Goal: Task Accomplishment & Management: Use online tool/utility

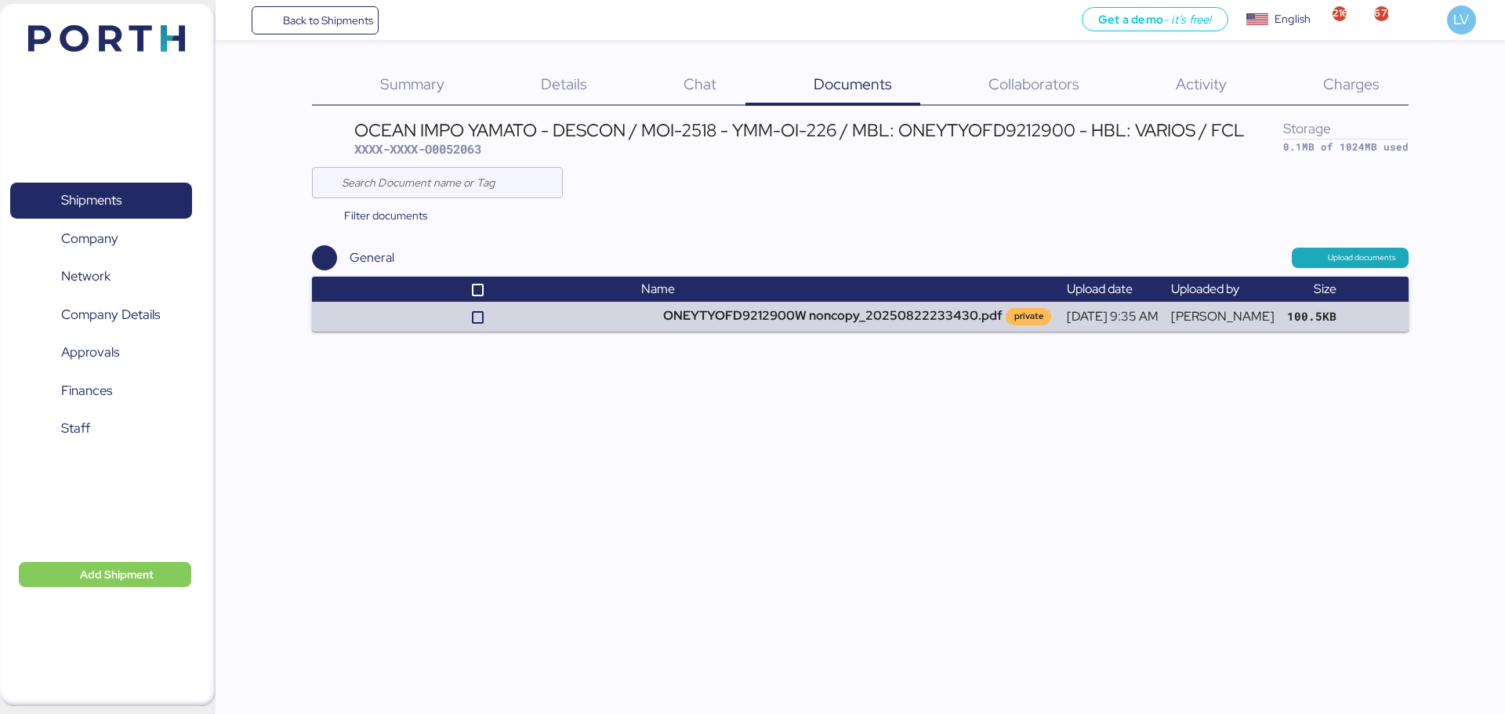
click at [1364, 93] on span "Charges" at bounding box center [1351, 84] width 56 height 20
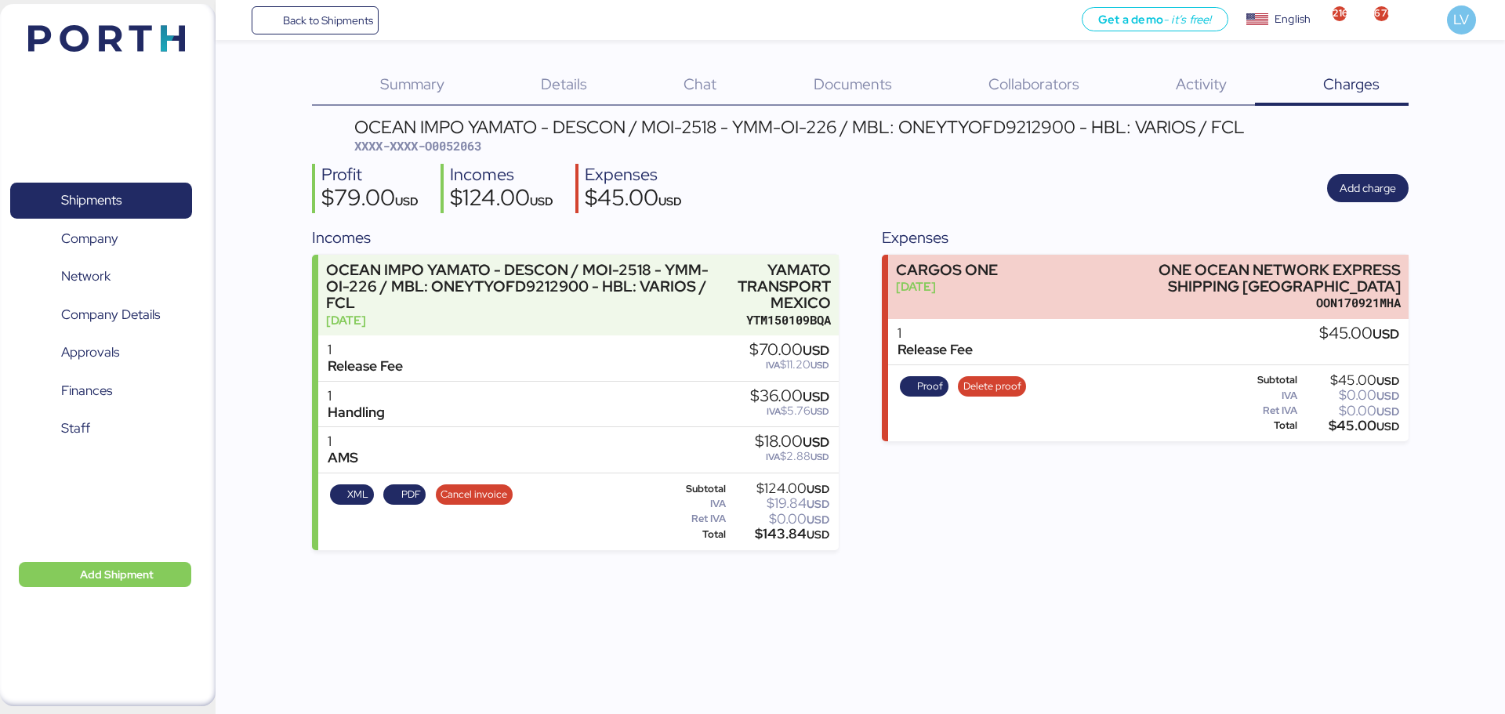
click at [1384, 155] on div "OCEAN IMPO YAMATO - DESCON / MOI-2518 - YMM-OI-226 / MBL: ONEYTYOFD9212900 - HB…" at bounding box center [860, 334] width 1096 height 432
click at [1354, 186] on span "Add charge" at bounding box center [1368, 188] width 56 height 19
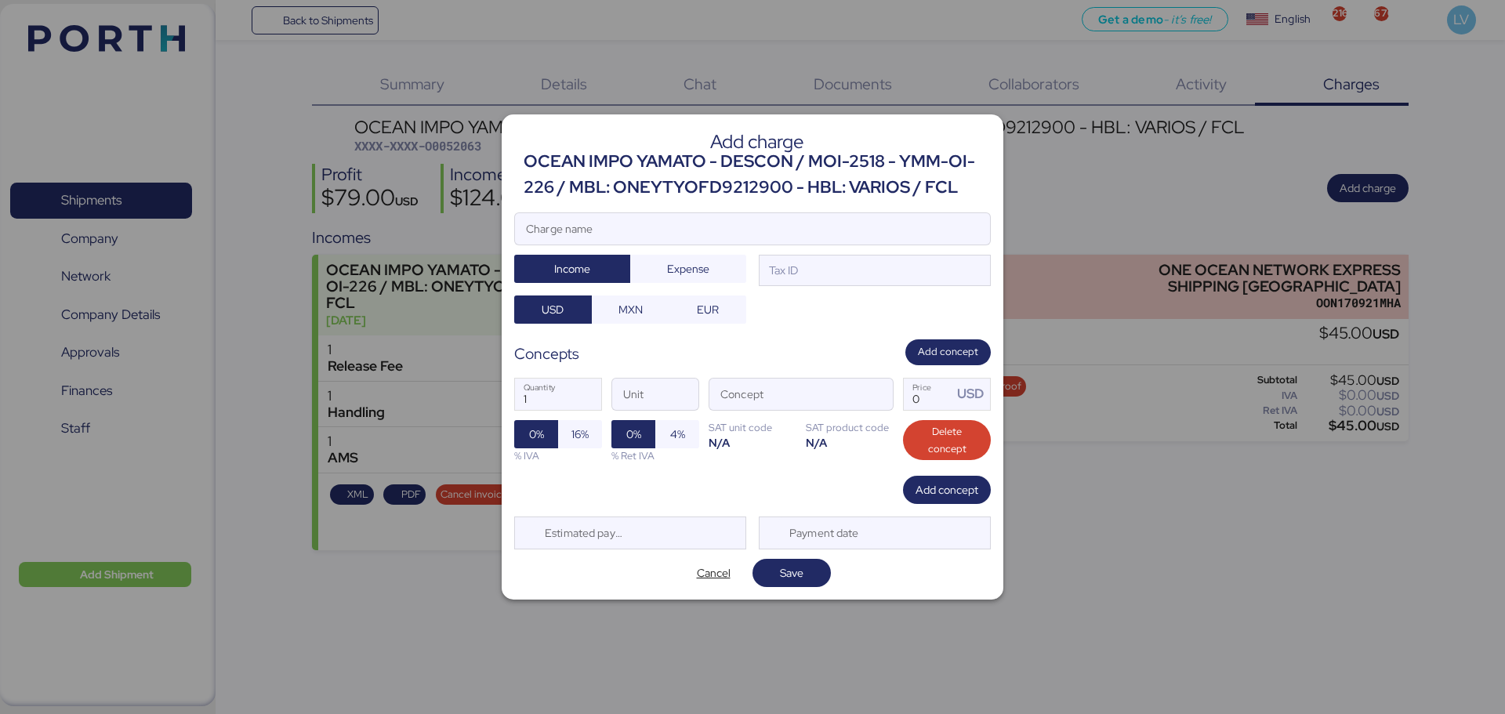
click at [886, 210] on div "Add charge OCEAN IMPO YAMATO - DESCON / MOI-2518 - YMM-OI-226 / MBL: ONEYTYOFD9…" at bounding box center [753, 356] width 502 height 484
click at [838, 229] on input "Charge name" at bounding box center [752, 228] width 475 height 31
type input "a"
type input "AMS"
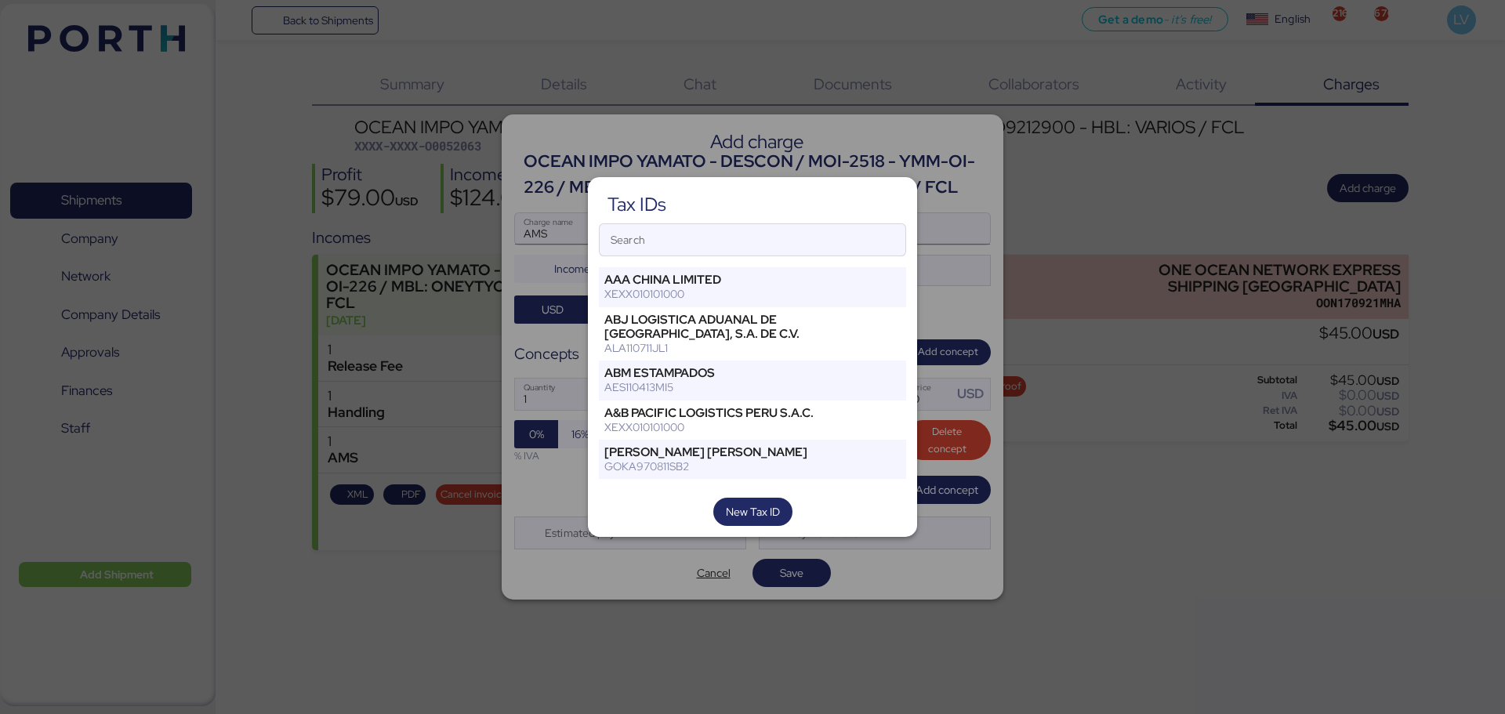
click at [838, 229] on input "Search" at bounding box center [753, 239] width 306 height 31
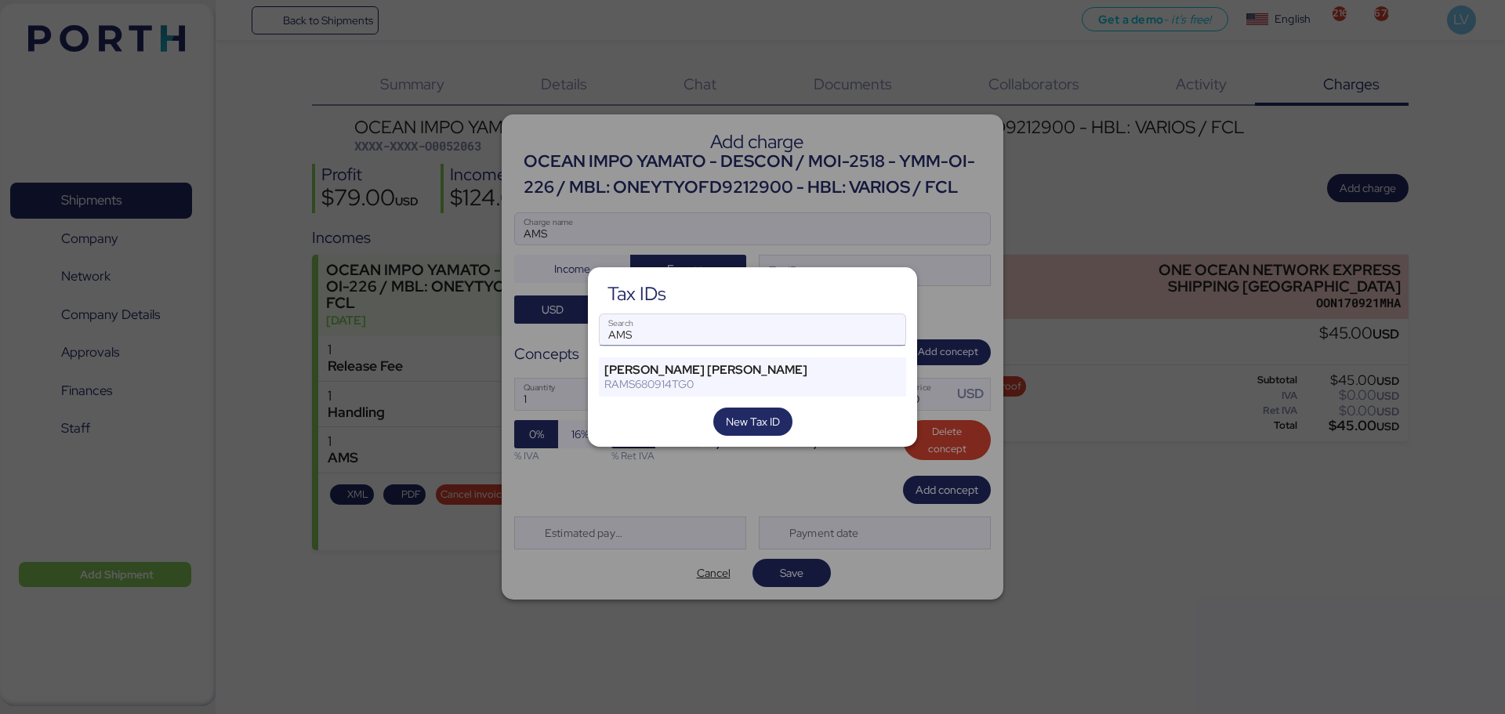
click at [700, 314] on input "AMS" at bounding box center [753, 329] width 306 height 31
type input "PROMOTO"
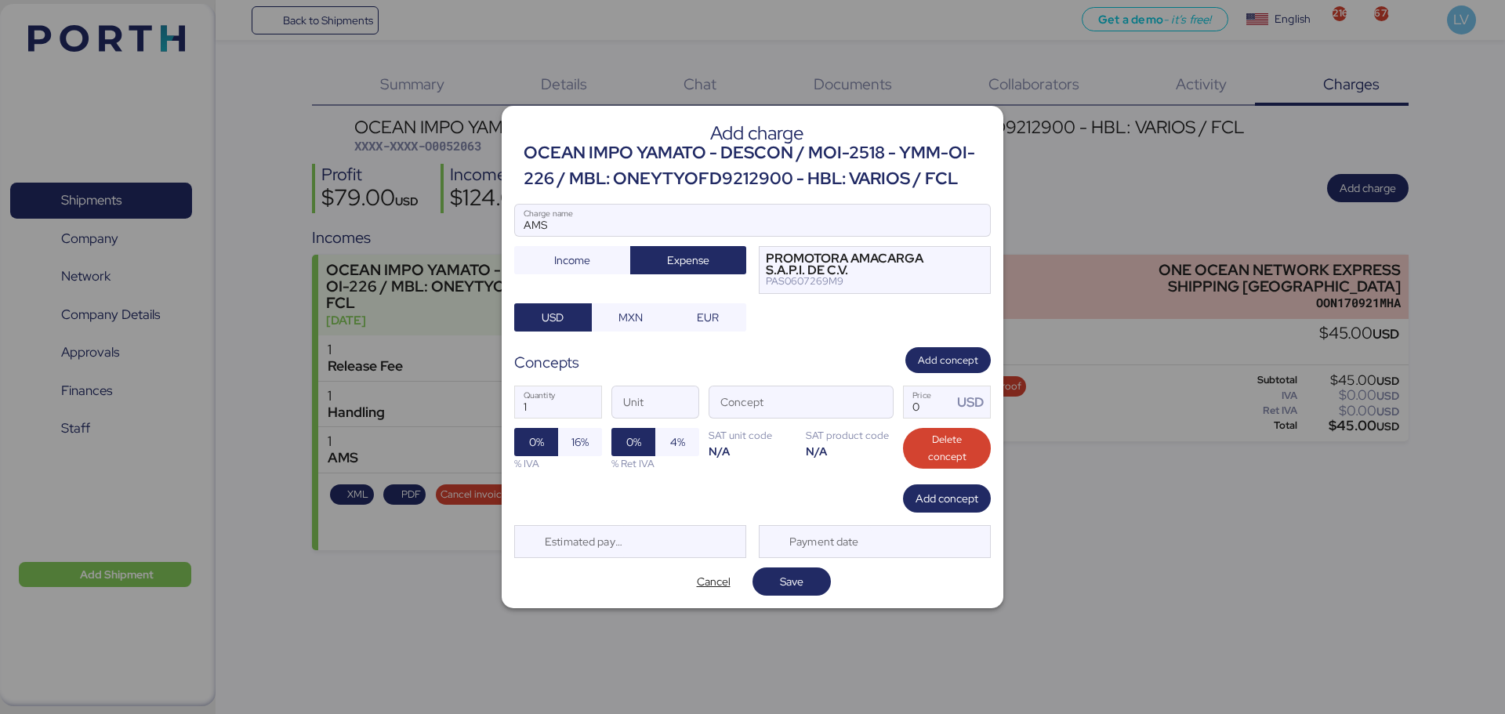
click at [657, 295] on div "AMS Charge name Income Expense PROMOTORA AMACARGA S.A.P.I. DE C.V. PAS0607269M9…" at bounding box center [752, 268] width 477 height 128
click at [652, 299] on div "AMS Charge name Income Expense PROMOTORA AMACARGA S.A.P.I. DE C.V. PAS0607269M9…" at bounding box center [752, 268] width 477 height 128
click at [651, 306] on span "MXN" at bounding box center [631, 317] width 78 height 28
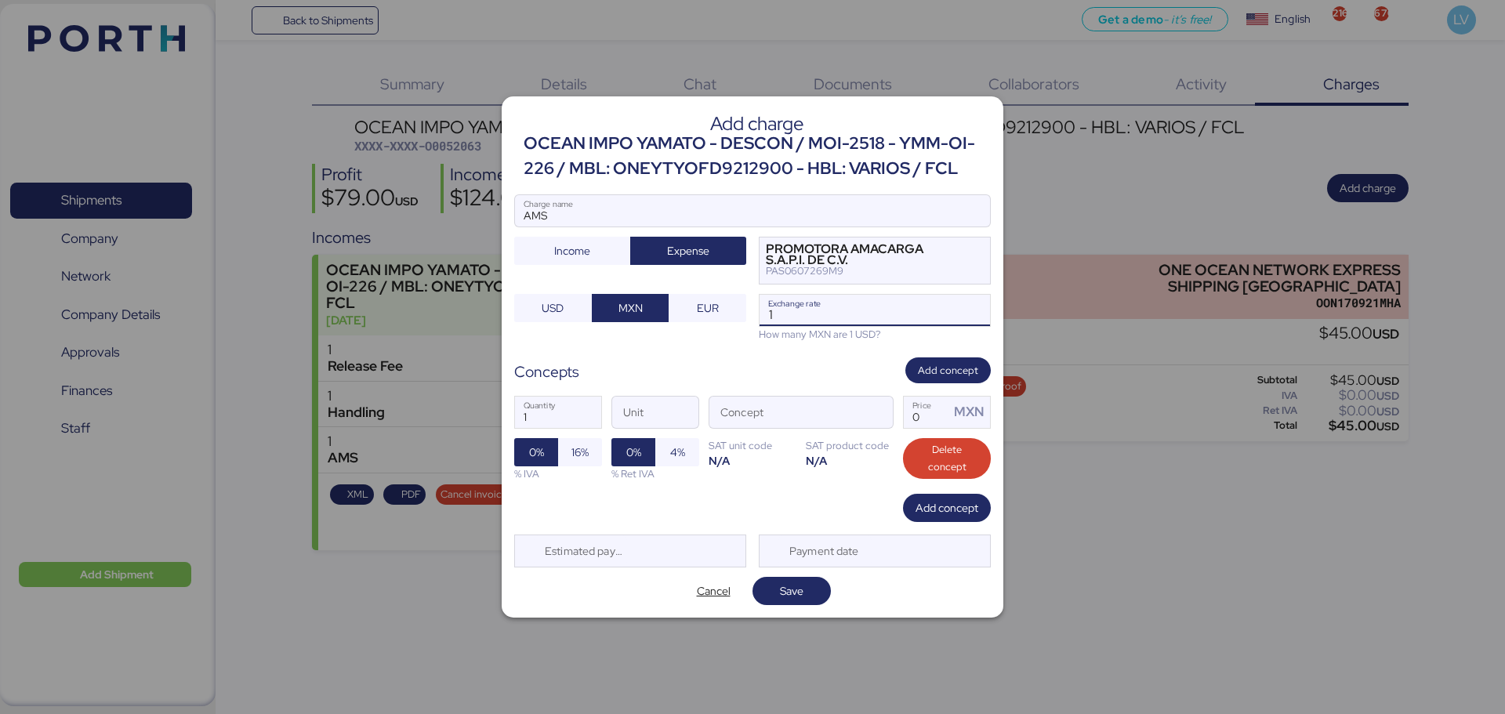
click at [825, 310] on input "1" at bounding box center [874, 310] width 230 height 31
paste input "18.3945"
type input "18.3945"
click at [855, 420] on div at bounding box center [874, 412] width 38 height 31
click at [889, 411] on span "button" at bounding box center [876, 416] width 33 height 33
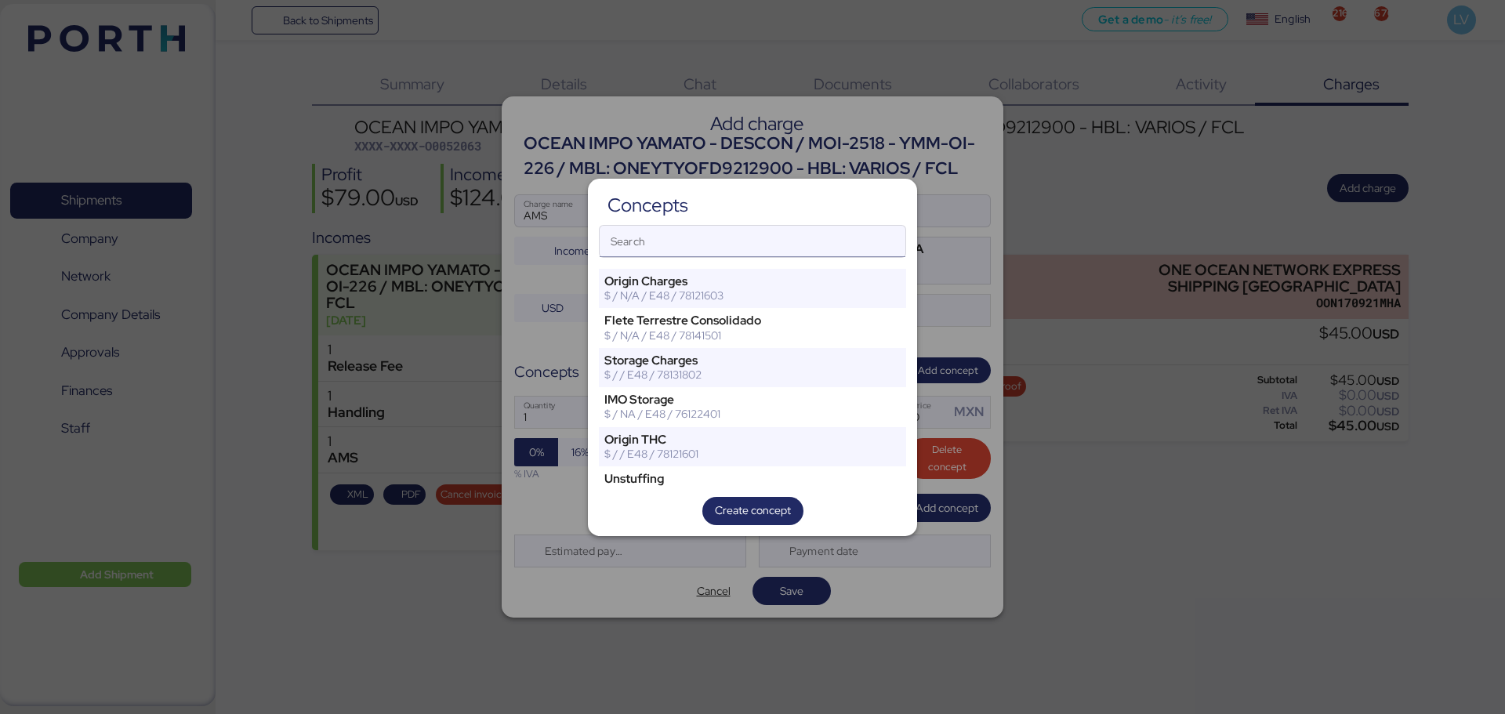
click at [774, 236] on input "Search" at bounding box center [753, 241] width 306 height 31
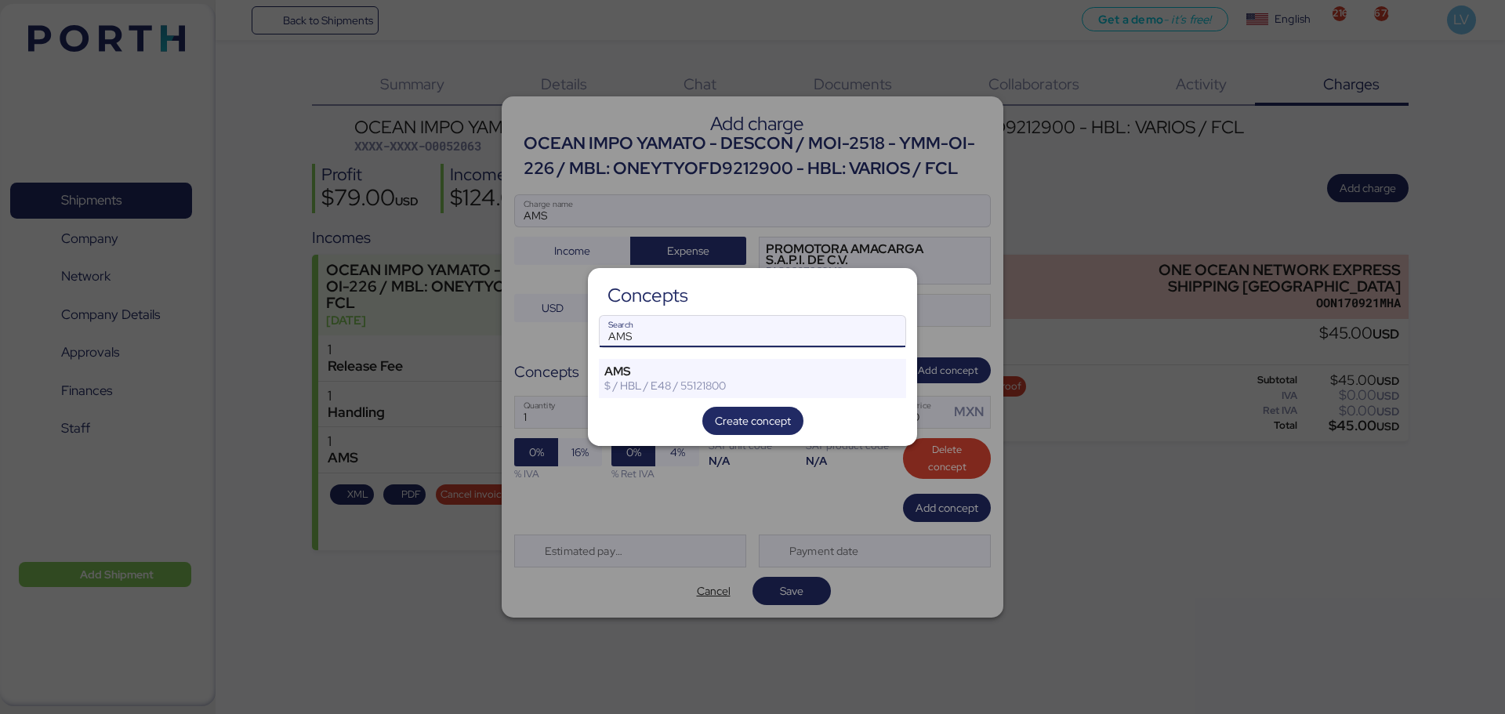
type input "AMS"
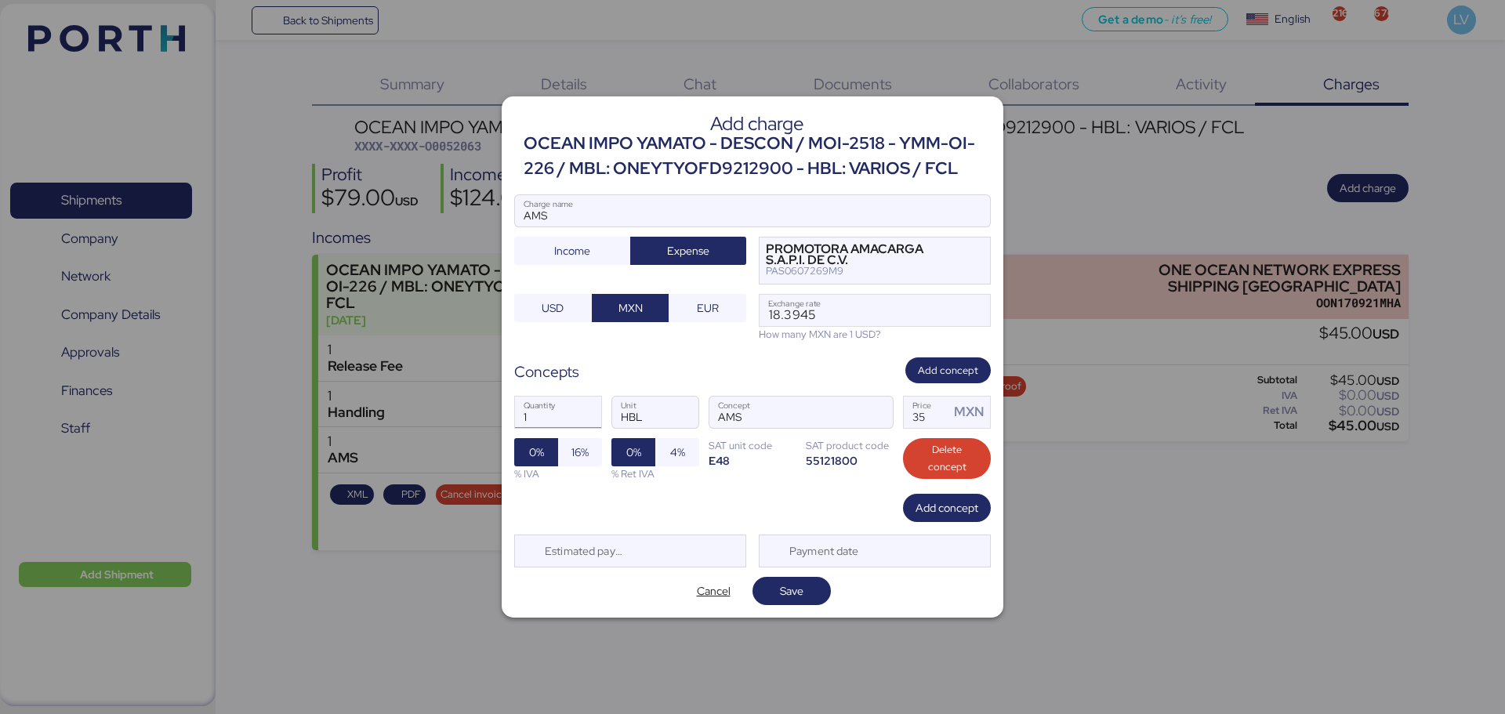
click at [553, 404] on input "1" at bounding box center [558, 412] width 86 height 31
type input "1"
type input "5"
type input "60"
click at [587, 440] on span "16%" at bounding box center [580, 452] width 44 height 28
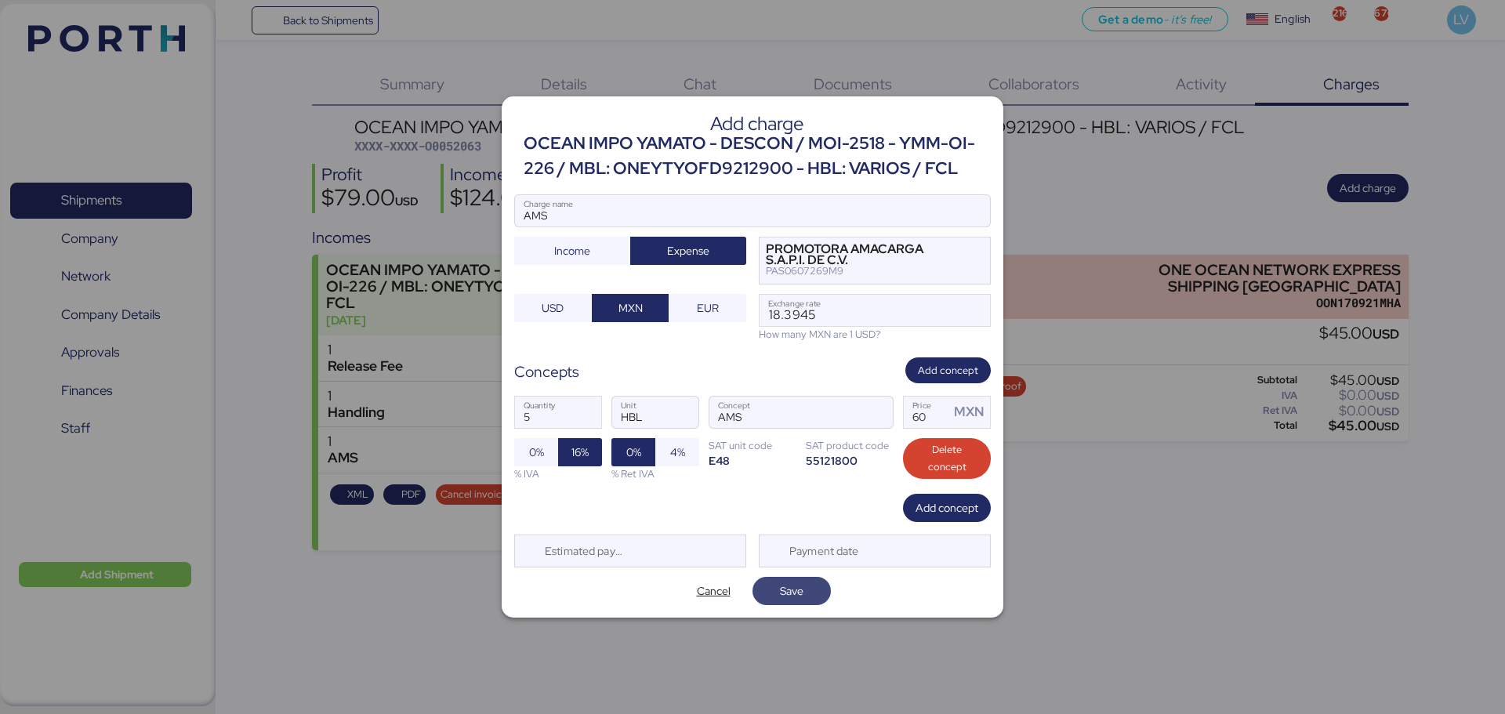
click at [821, 596] on span "Save" at bounding box center [791, 591] width 78 height 28
